Goal: Navigation & Orientation: Find specific page/section

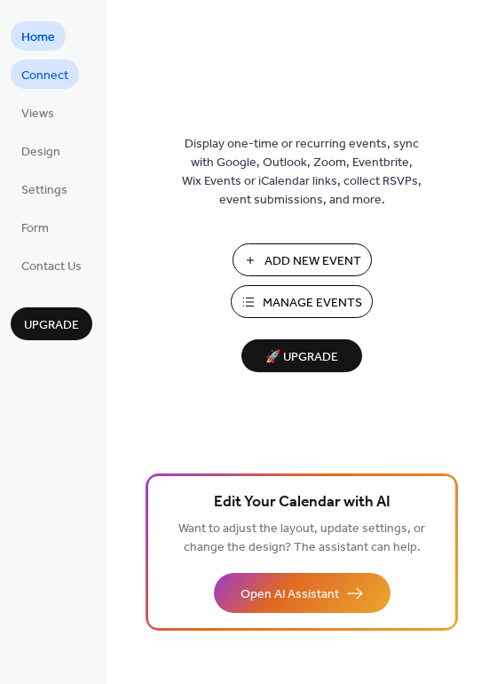
click at [68, 66] on link "Connect" at bounding box center [45, 74] width 68 height 29
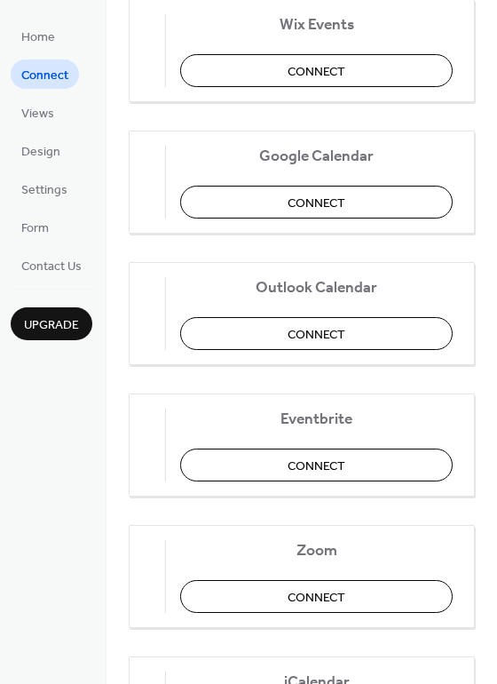
scroll to position [243, 0]
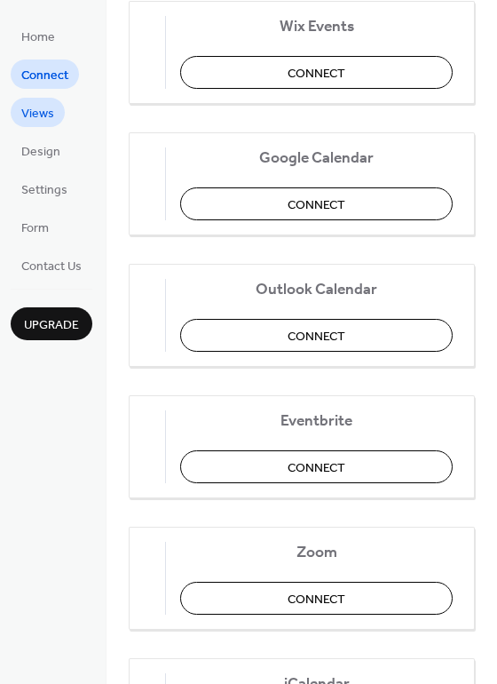
click at [12, 106] on link "Views" at bounding box center [38, 112] width 54 height 29
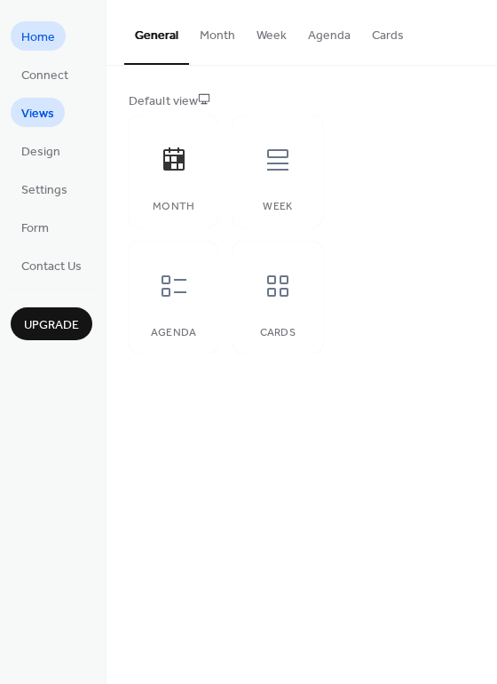
click at [35, 43] on span "Home" at bounding box center [38, 37] width 34 height 19
